Goal: Task Accomplishment & Management: Complete application form

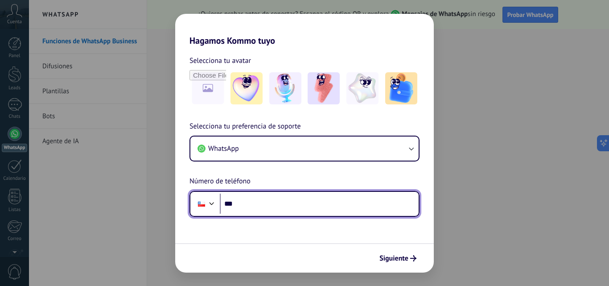
click at [264, 200] on input "***" at bounding box center [319, 204] width 199 height 21
type input "**********"
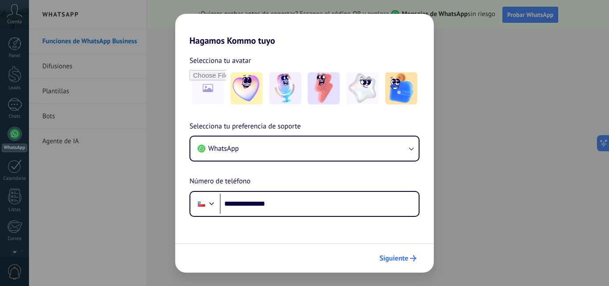
click at [402, 260] on span "Siguiente" at bounding box center [394, 258] width 29 height 6
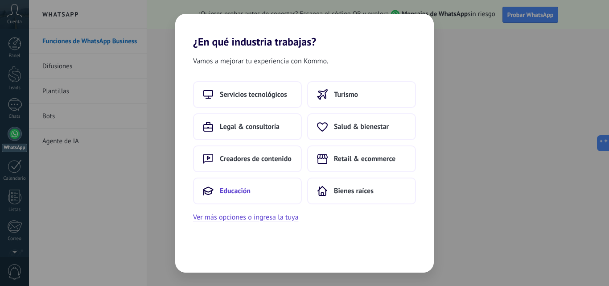
click at [267, 195] on button "Educación" at bounding box center [247, 191] width 109 height 27
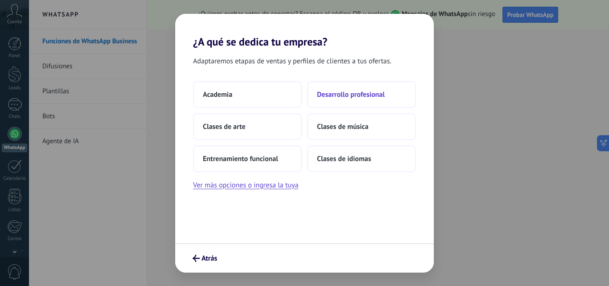
click at [355, 97] on span "Desarrollo profesional" at bounding box center [351, 94] width 68 height 9
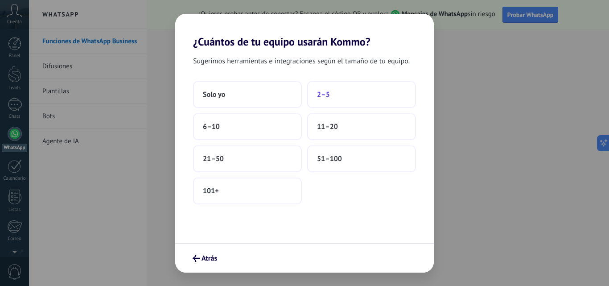
click at [325, 97] on span "2–5" at bounding box center [323, 94] width 13 height 9
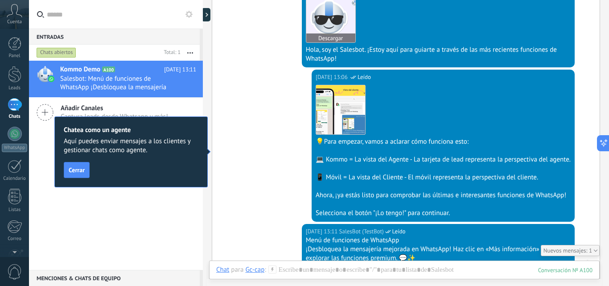
scroll to position [236, 0]
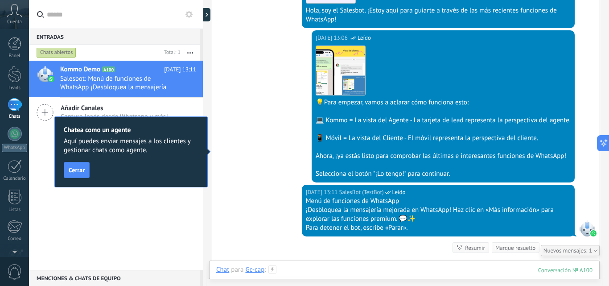
click at [396, 272] on div at bounding box center [404, 278] width 376 height 27
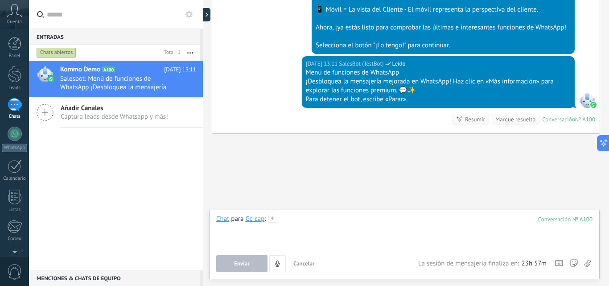
scroll to position [368, 0]
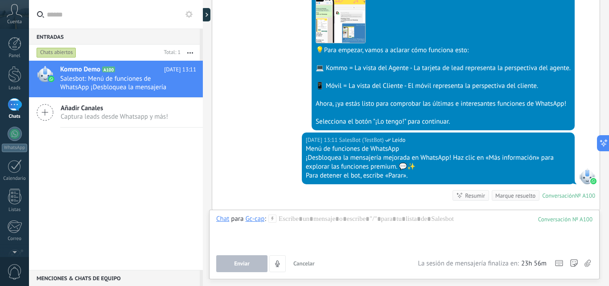
scroll to position [279, 0]
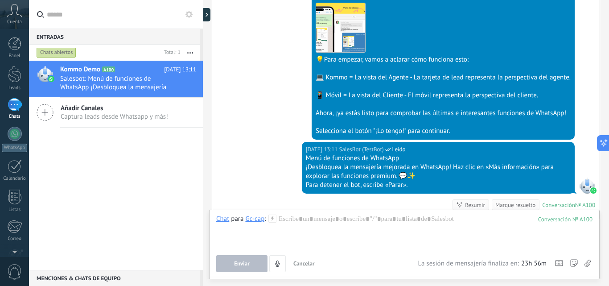
click at [12, 15] on icon at bounding box center [15, 10] width 16 height 13
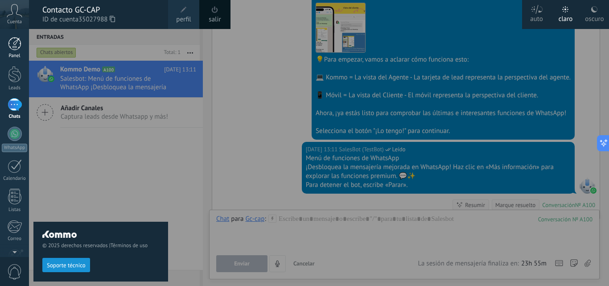
click at [15, 47] on div at bounding box center [14, 43] width 13 height 13
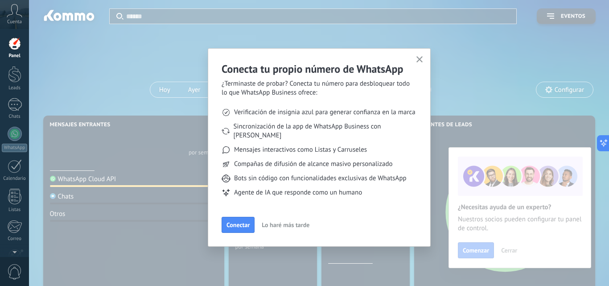
click at [421, 56] on button "button" at bounding box center [419, 60] width 11 height 12
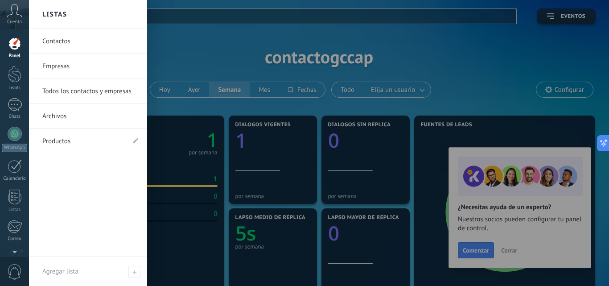
click at [417, 52] on div at bounding box center [333, 143] width 609 height 286
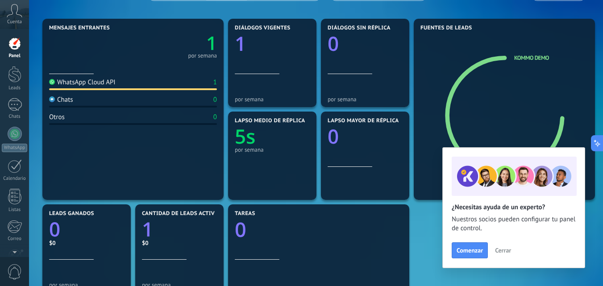
scroll to position [89, 0]
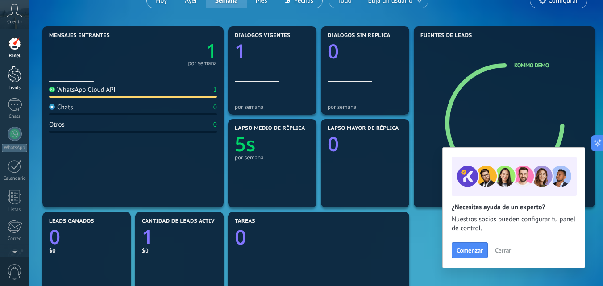
click at [12, 76] on div at bounding box center [14, 74] width 13 height 17
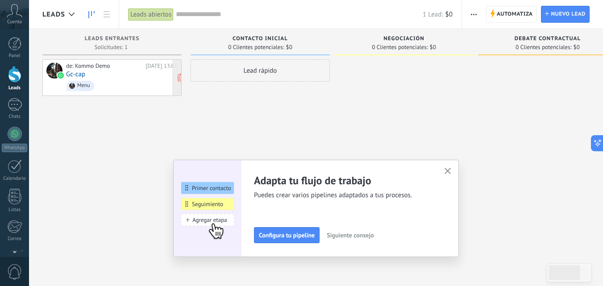
click at [104, 69] on div "de: Kommo Demo" at bounding box center [104, 65] width 76 height 7
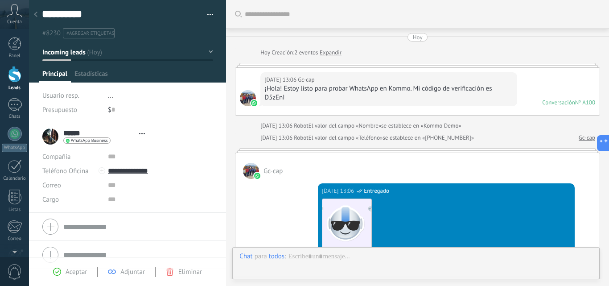
type textarea "**********"
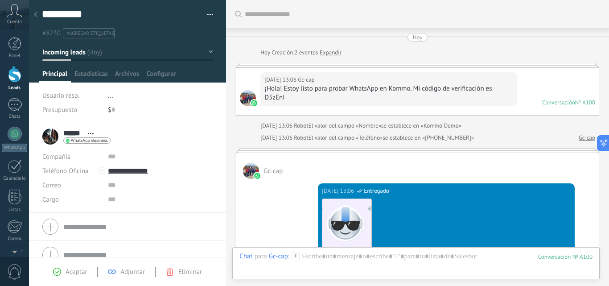
scroll to position [593, 0]
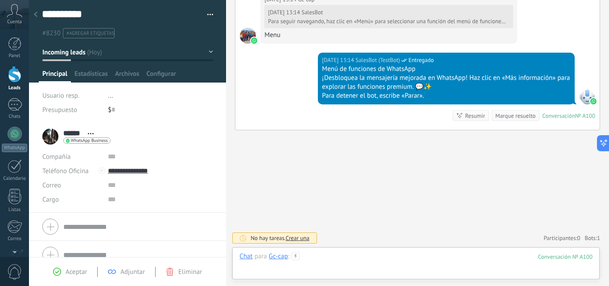
click at [434, 256] on div at bounding box center [416, 265] width 353 height 27
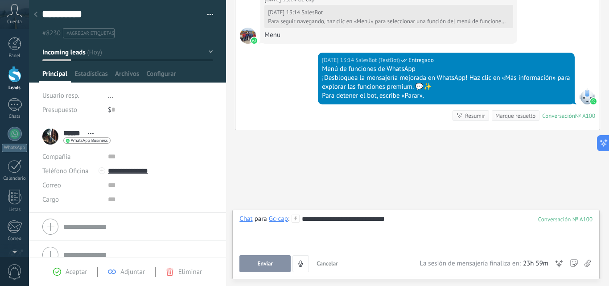
click at [376, 218] on div "**********" at bounding box center [416, 232] width 353 height 34
click at [277, 262] on button "Enviar" at bounding box center [265, 263] width 51 height 17
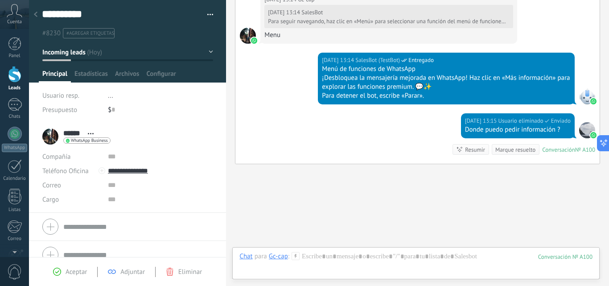
scroll to position [627, 0]
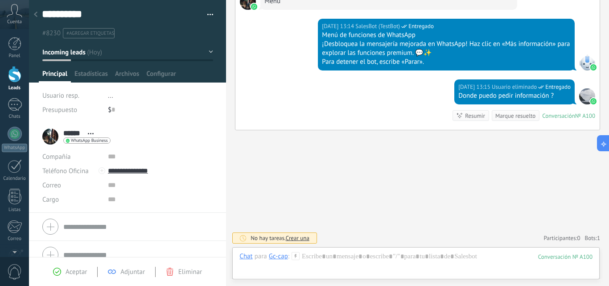
click at [584, 95] on div at bounding box center [587, 96] width 16 height 16
click at [602, 142] on icon at bounding box center [600, 142] width 9 height 9
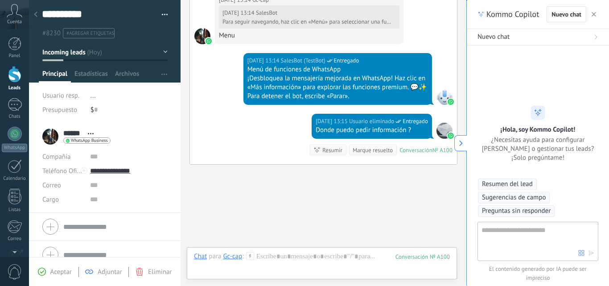
scroll to position [13, 0]
type textarea "**********"
click at [537, 235] on textarea at bounding box center [530, 241] width 97 height 32
type textarea "**********"
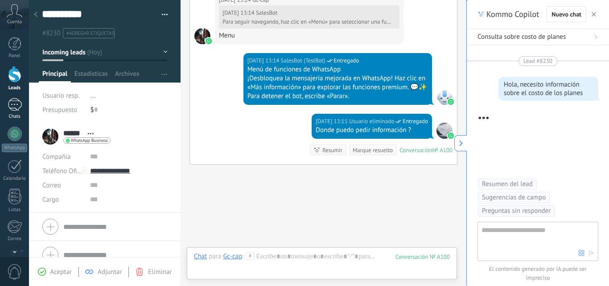
click at [13, 107] on div "1" at bounding box center [15, 104] width 14 height 13
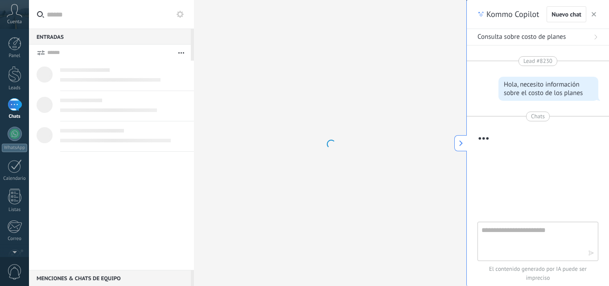
scroll to position [216, 0]
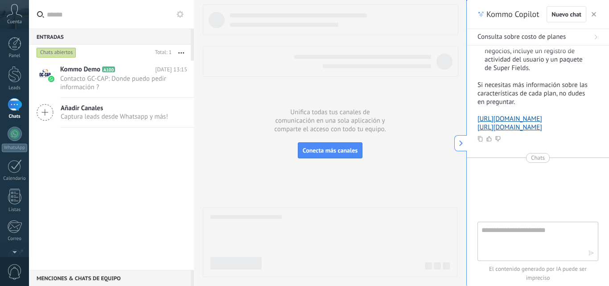
click at [58, 115] on div "Añadir Canales Captura leads desde Whatsapp y más!" at bounding box center [111, 113] width 165 height 30
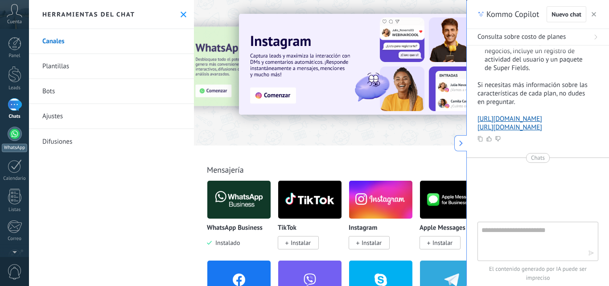
click at [14, 134] on div at bounding box center [15, 134] width 14 height 14
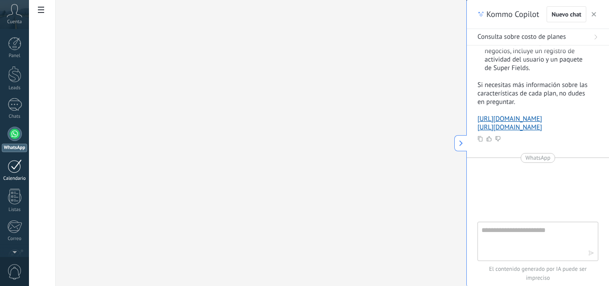
click at [17, 166] on div at bounding box center [15, 166] width 14 height 14
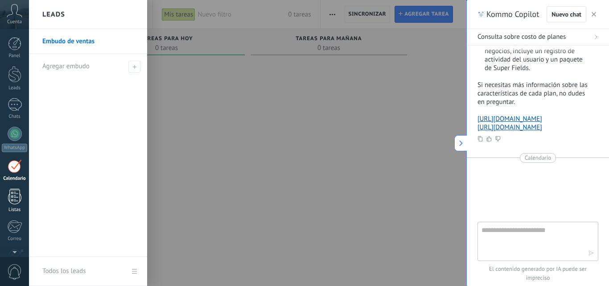
click at [18, 191] on div at bounding box center [14, 197] width 13 height 16
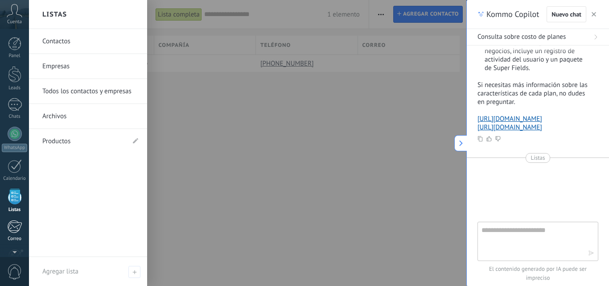
click at [16, 229] on div at bounding box center [14, 226] width 15 height 13
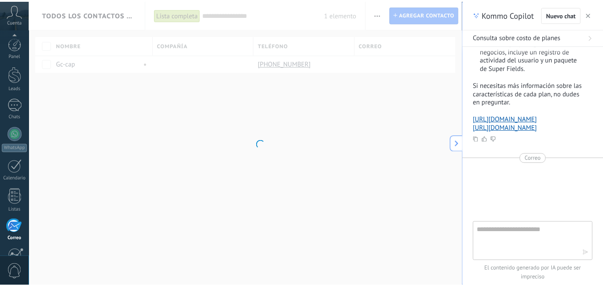
scroll to position [85, 0]
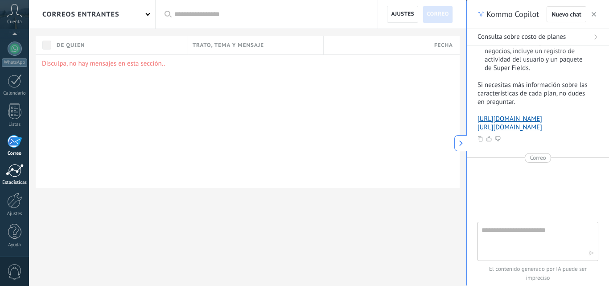
click at [11, 174] on div at bounding box center [15, 170] width 18 height 13
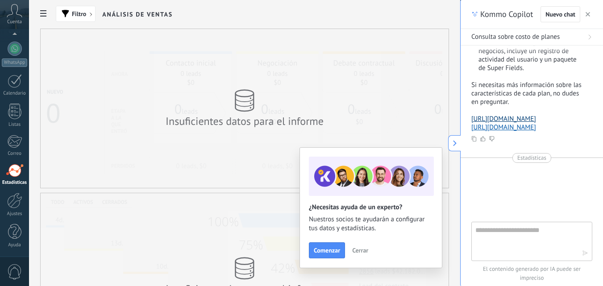
click at [519, 115] on link "[URL][DOMAIN_NAME]" at bounding box center [503, 119] width 65 height 8
